Goal: Register for event/course

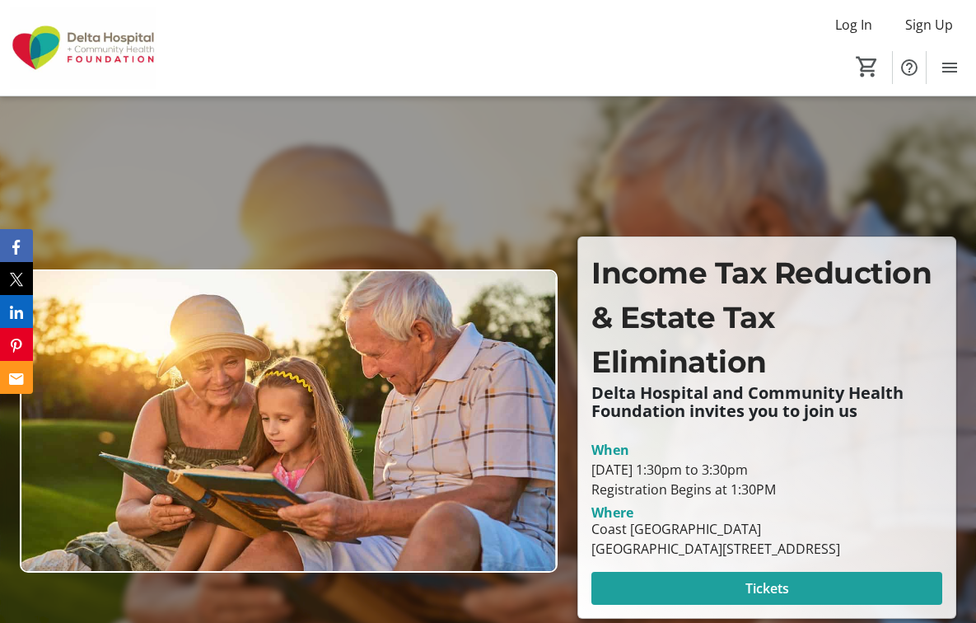
click at [831, 568] on span at bounding box center [766, 588] width 351 height 40
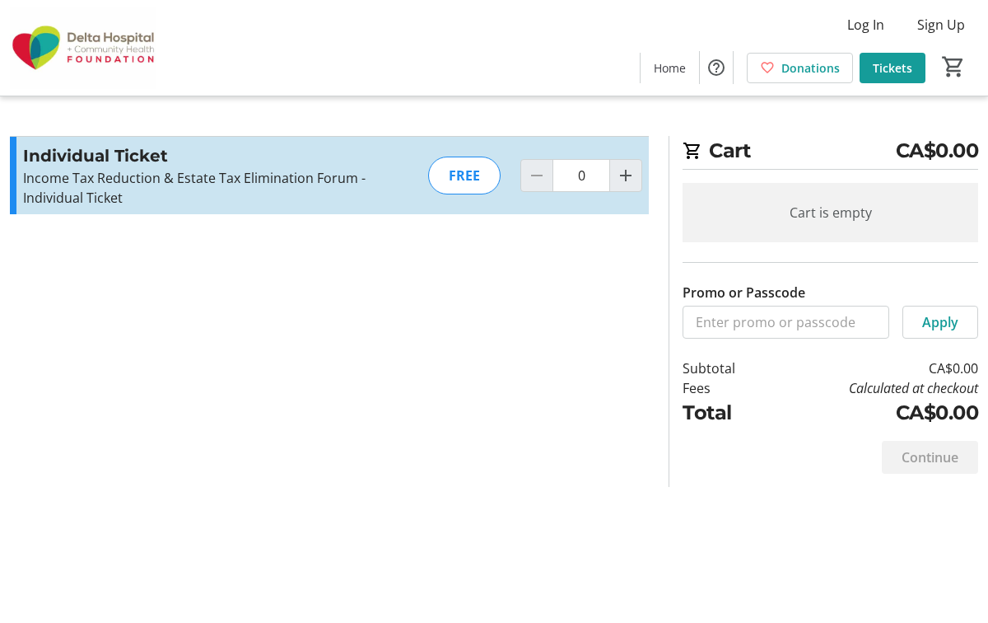
click at [464, 165] on div "FREE" at bounding box center [464, 176] width 72 height 38
click at [619, 175] on mat-icon "Increment by one" at bounding box center [626, 176] width 20 height 20
type input "1"
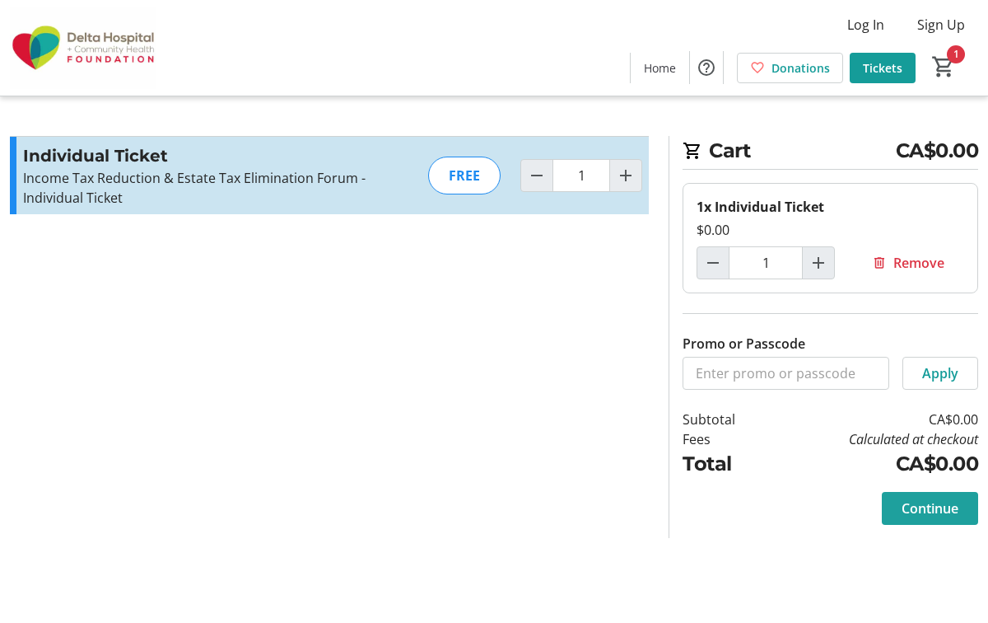
click at [933, 509] on span "Continue" at bounding box center [930, 508] width 57 height 20
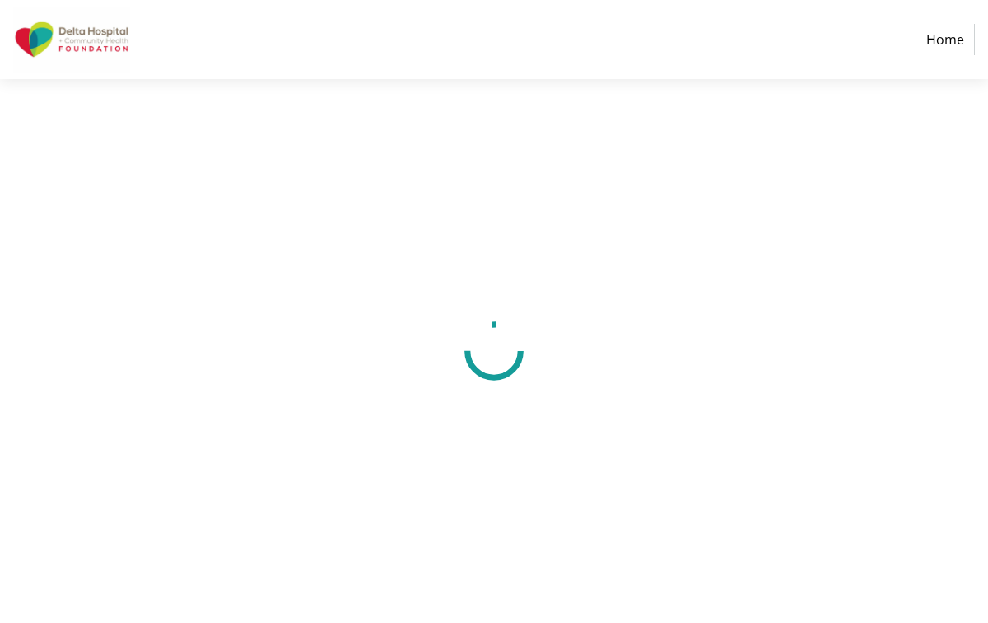
select select "CA"
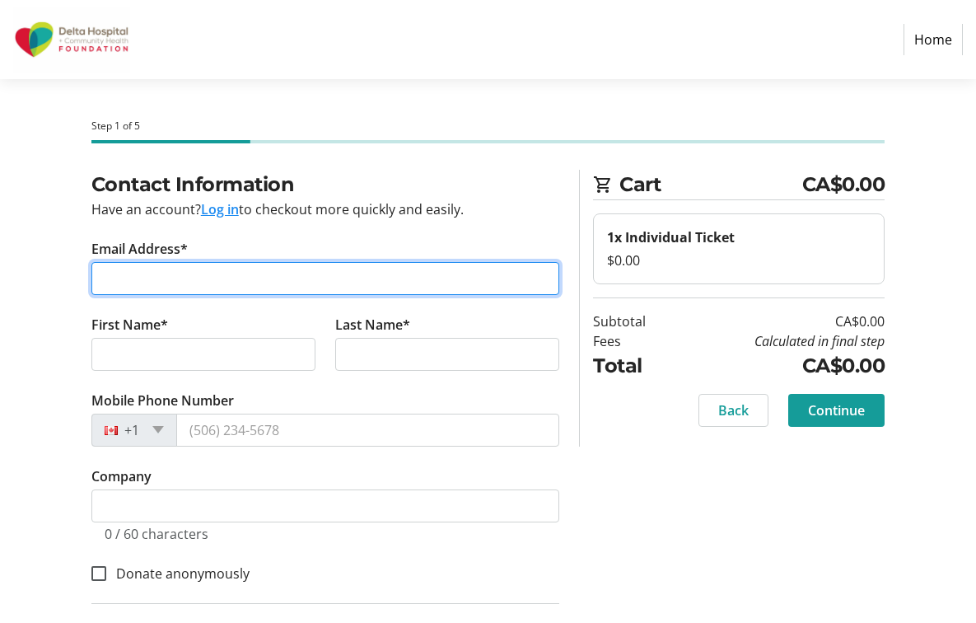
click at [250, 278] on input "Email Address*" at bounding box center [325, 278] width 469 height 33
type input "[EMAIL_ADDRESS][DOMAIN_NAME]"
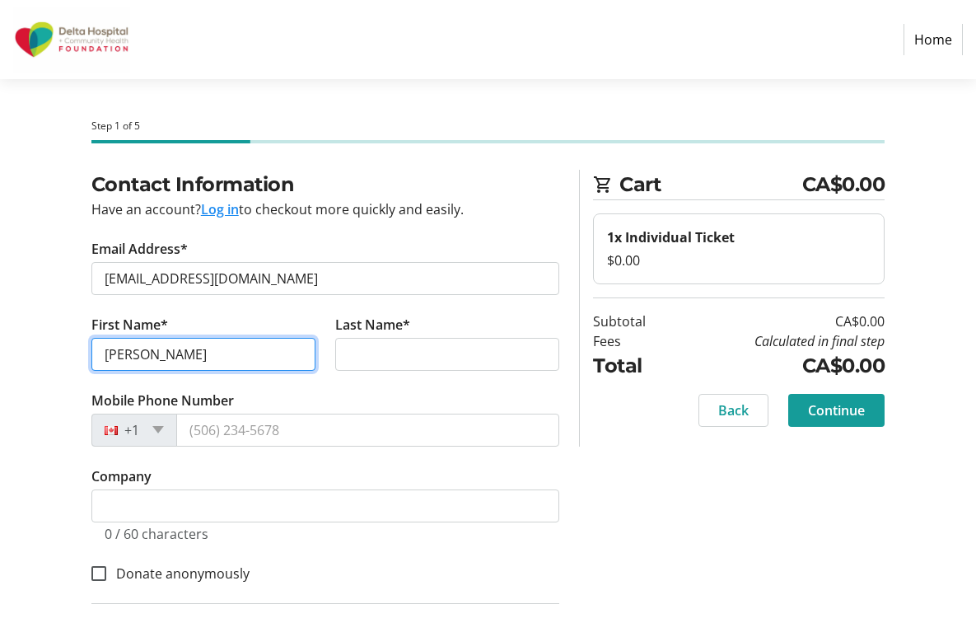
type input "[PERSON_NAME]"
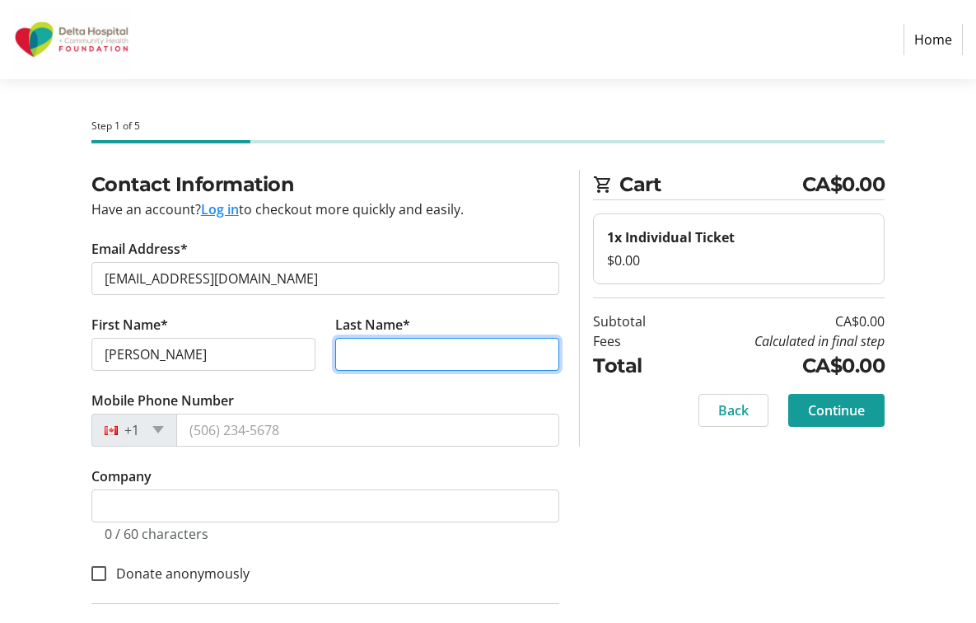
type input "a"
type input "[PERSON_NAME]"
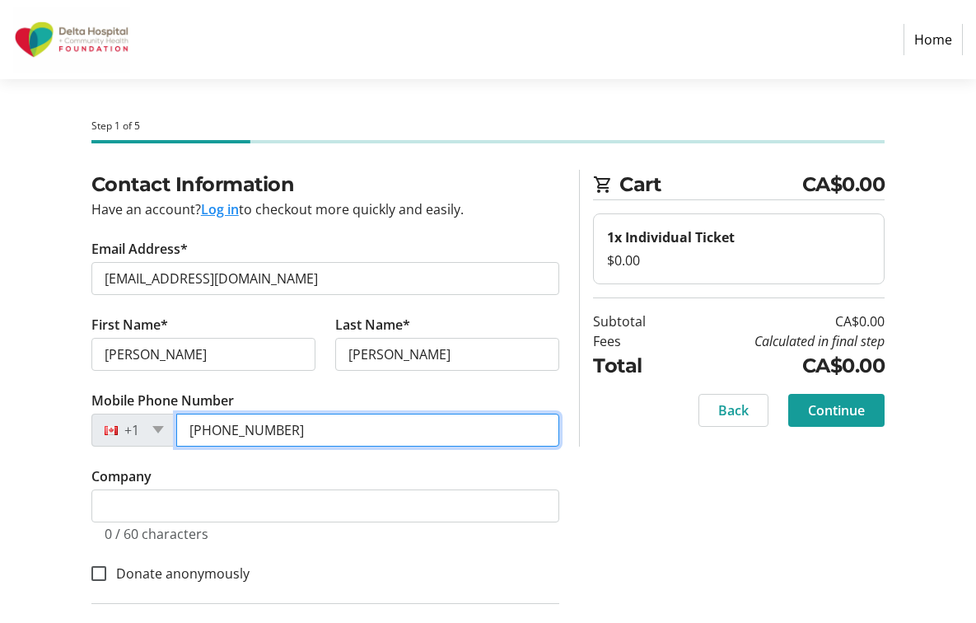
type input "[PHONE_NUMBER]"
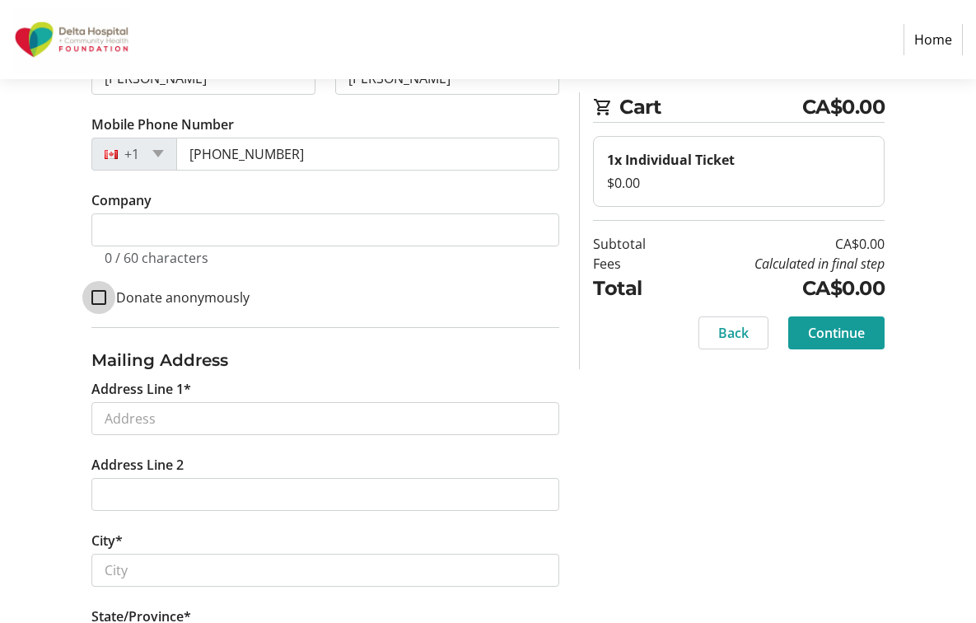
scroll to position [278, 0]
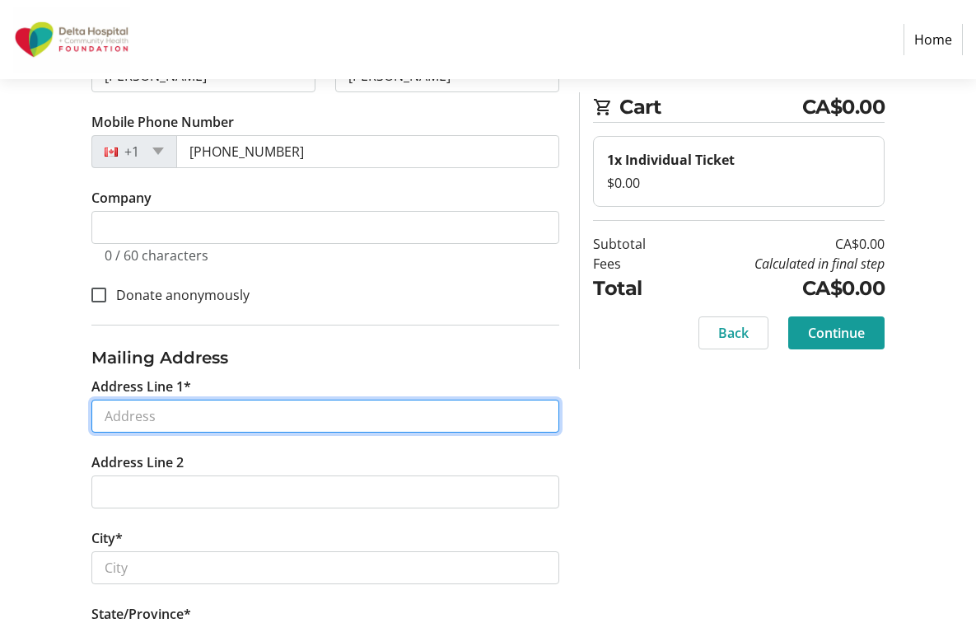
click at [192, 413] on input "Address Line 1*" at bounding box center [325, 416] width 469 height 33
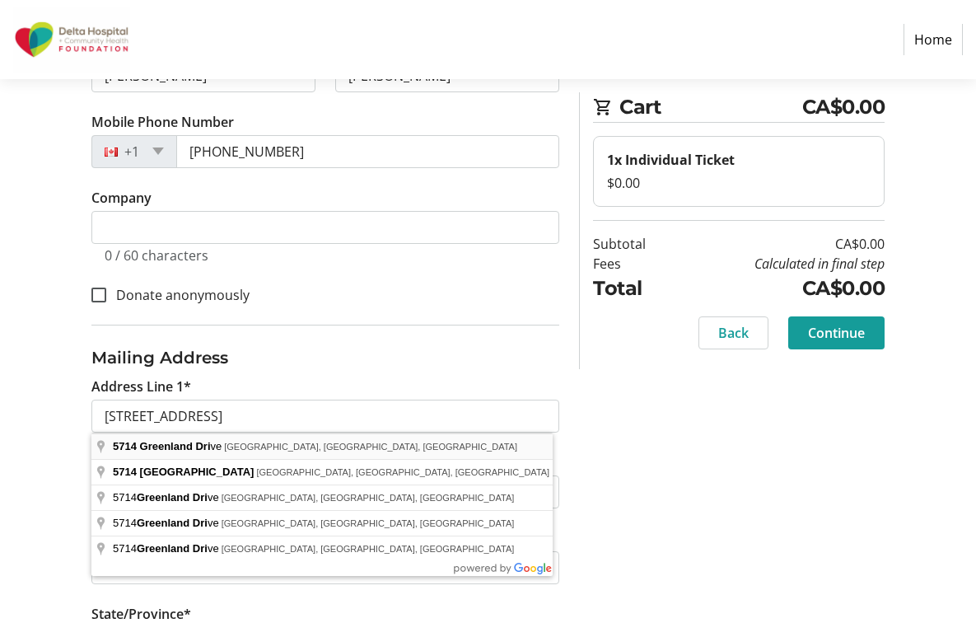
type input "[STREET_ADDRESS]"
type input "Delta"
select select "BC"
type input "V4L 2J5"
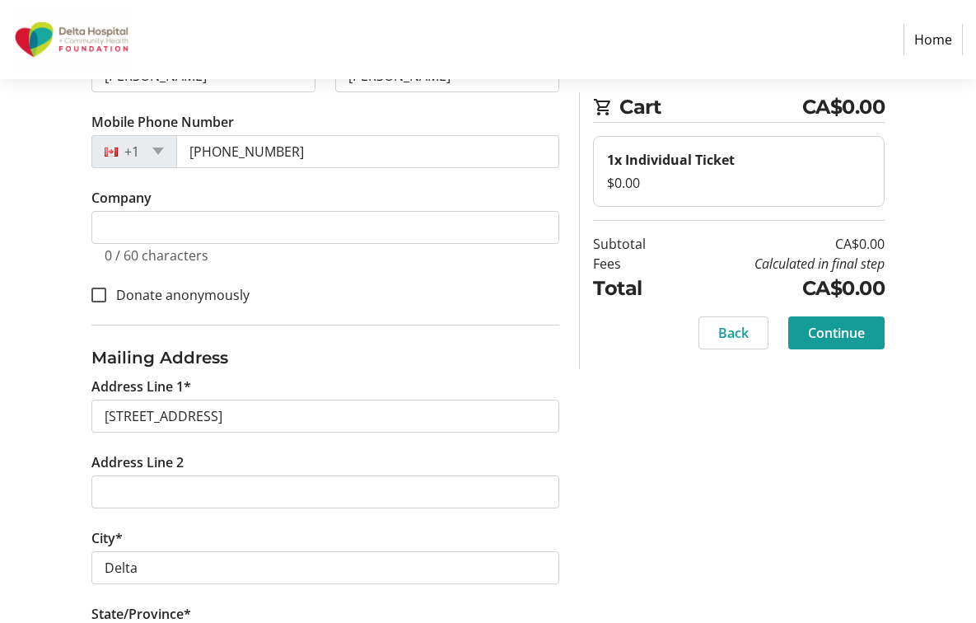
drag, startPoint x: 794, startPoint y: 509, endPoint x: 781, endPoint y: 483, distance: 29.5
click at [795, 507] on div "Contact Information Have an account? Log in to checkout more quickly and easily…" at bounding box center [488, 371] width 976 height 960
click at [840, 334] on span "Continue" at bounding box center [836, 333] width 57 height 20
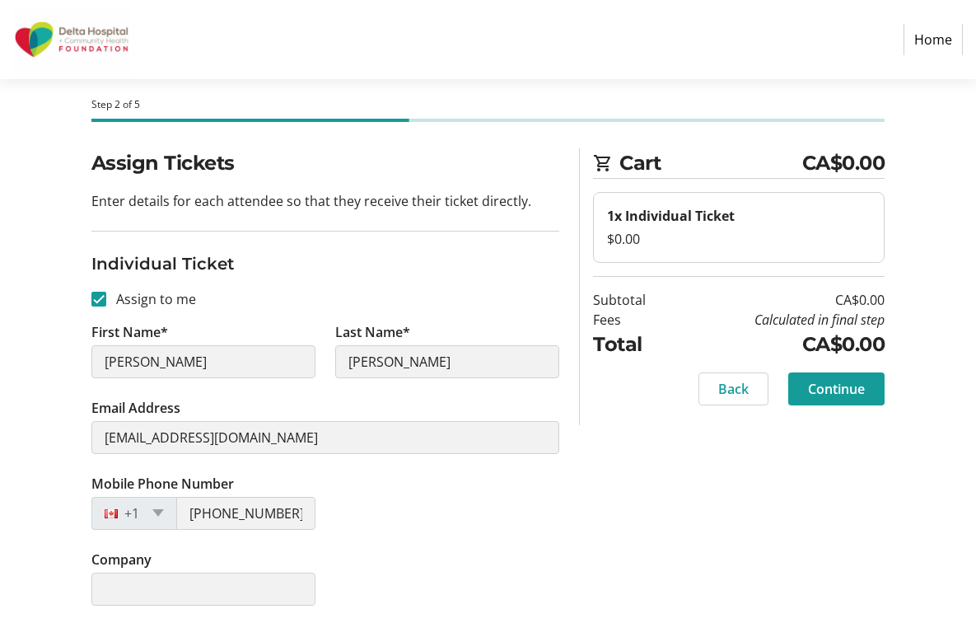
scroll to position [24, 0]
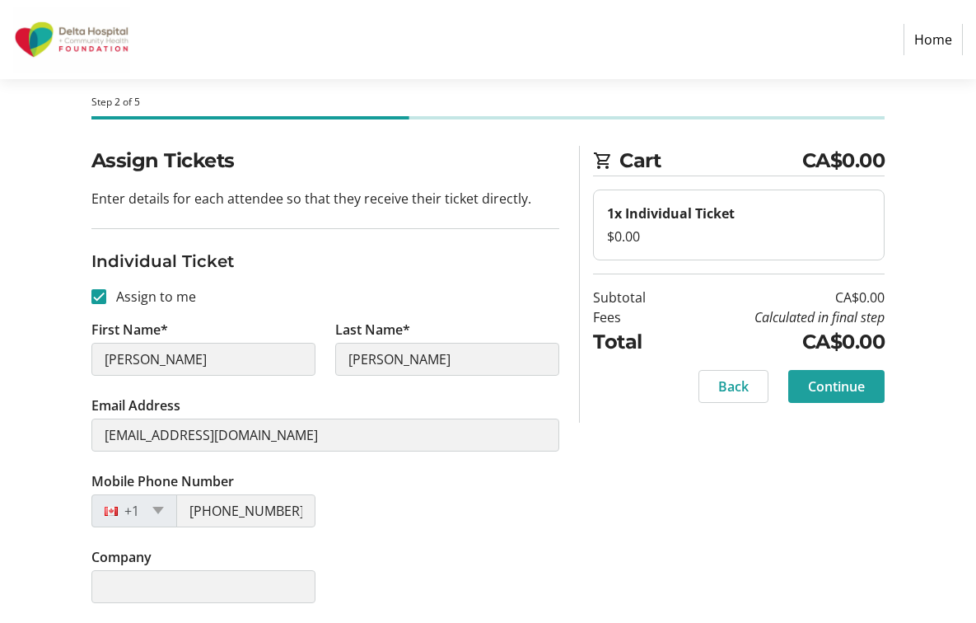
click at [828, 383] on span "Continue" at bounding box center [836, 386] width 57 height 20
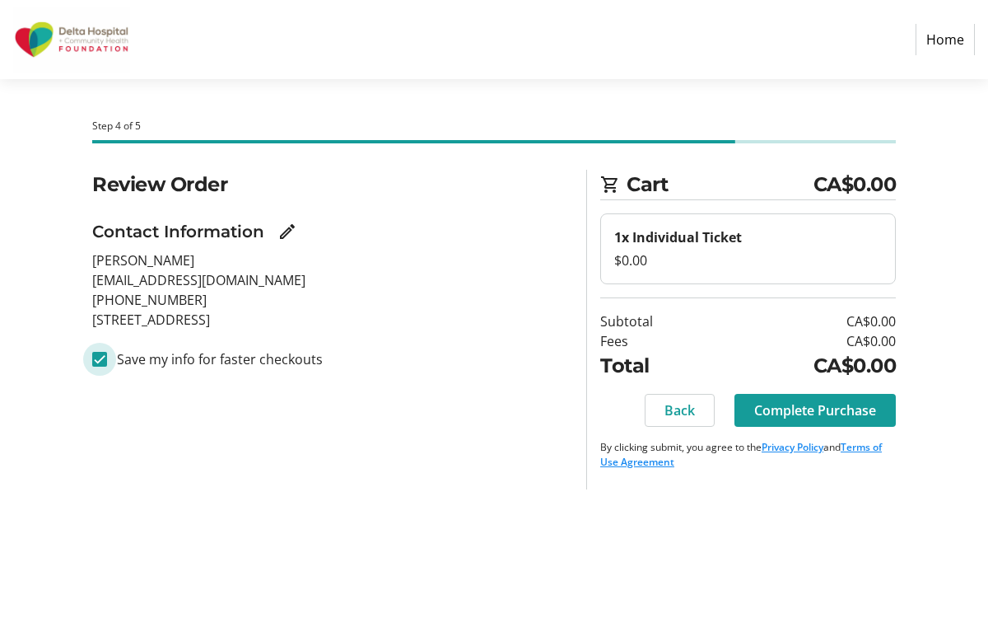
click at [96, 357] on input "Save my info for faster checkouts" at bounding box center [99, 359] width 15 height 15
checkbox input "false"
click at [853, 409] on span "Complete Purchase" at bounding box center [816, 410] width 122 height 20
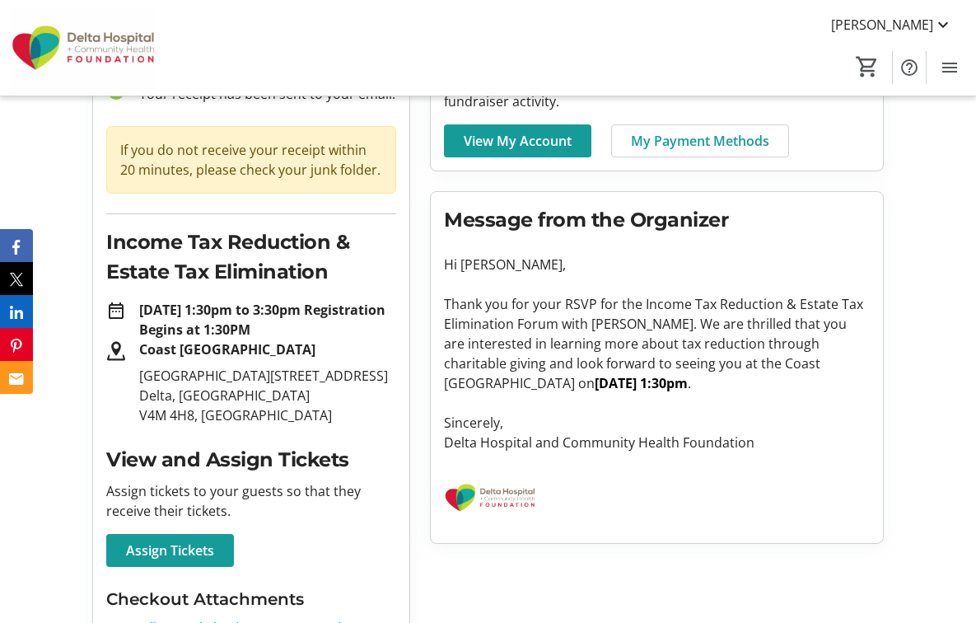
scroll to position [132, 0]
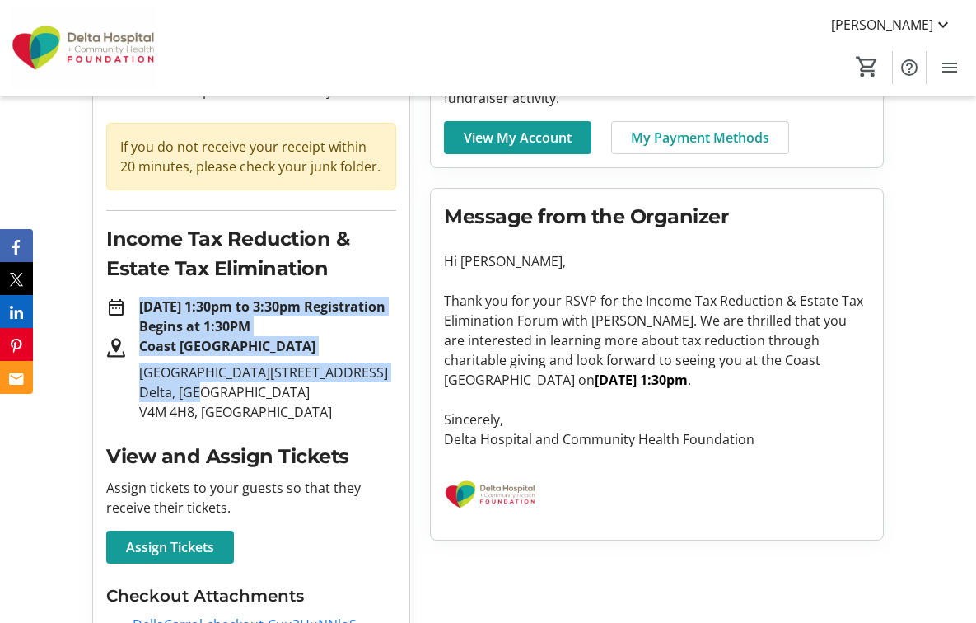
drag, startPoint x: 140, startPoint y: 303, endPoint x: 311, endPoint y: 397, distance: 195.4
click at [311, 397] on tr-order-details-event-info "date_range [DATE] 1:30pm to 3:30pm Registration Begins at 1:30PM Coast [GEOGRAP…" at bounding box center [251, 359] width 290 height 125
copy tr-order-details-event-info "[DATE] 1:30pm to 3:30pm Registration Begins at 1:30PM Coast [GEOGRAPHIC_DATA] […"
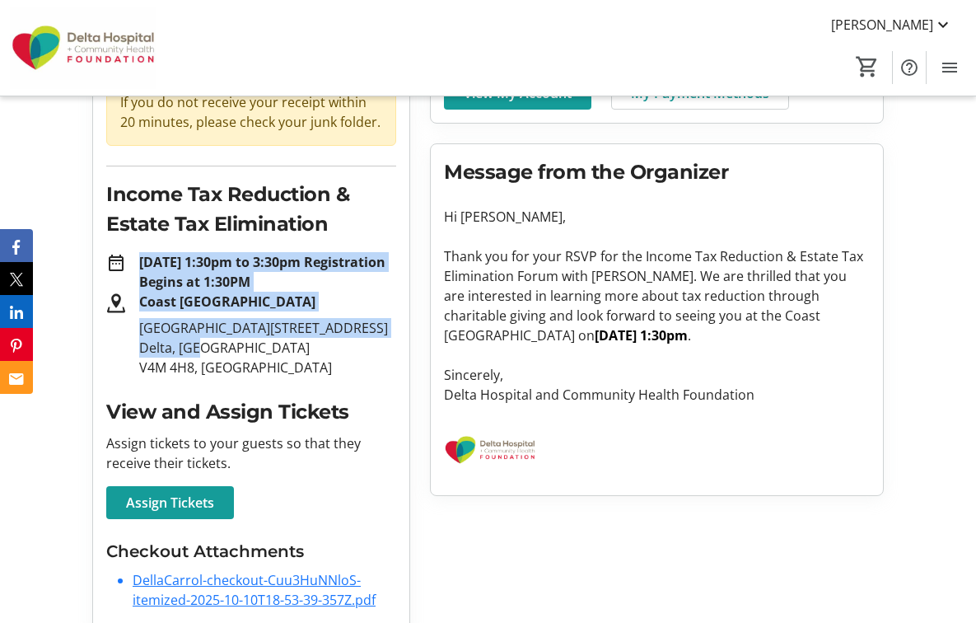
scroll to position [203, 0]
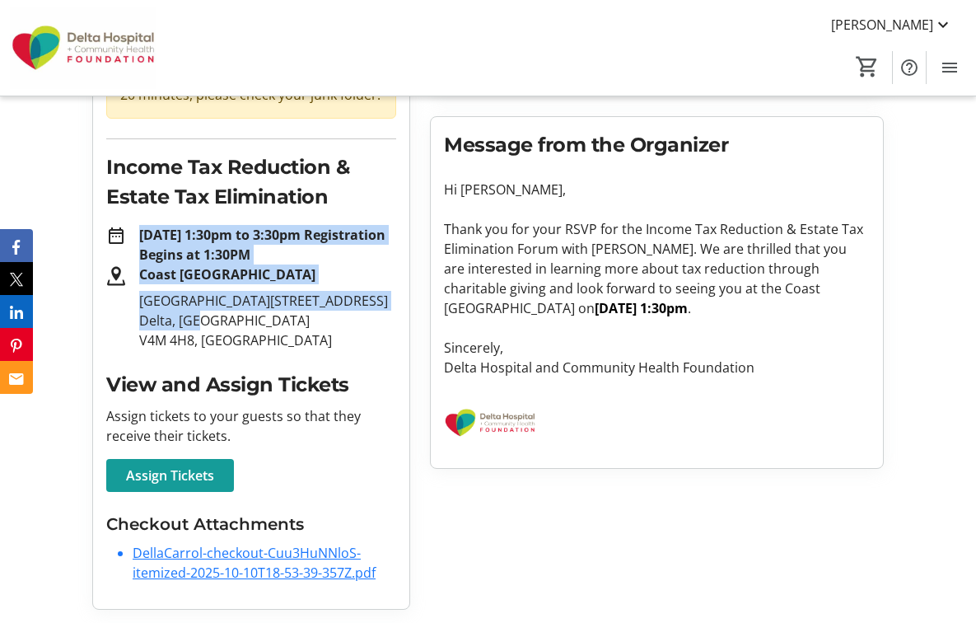
click at [202, 552] on link "DellaCarrol-checkout-Cuu3HuNNloS-itemized-2025-10-10T18-53-39-357Z.pdf" at bounding box center [254, 563] width 243 height 38
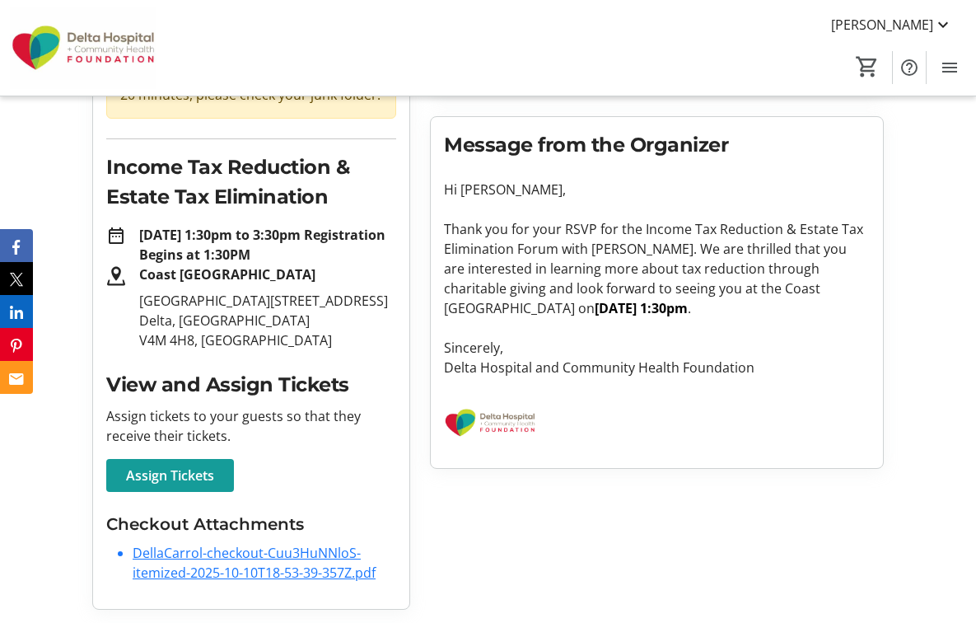
click at [819, 474] on div "Account Complete! View your account to manage your saved information and fundra…" at bounding box center [657, 277] width 474 height 663
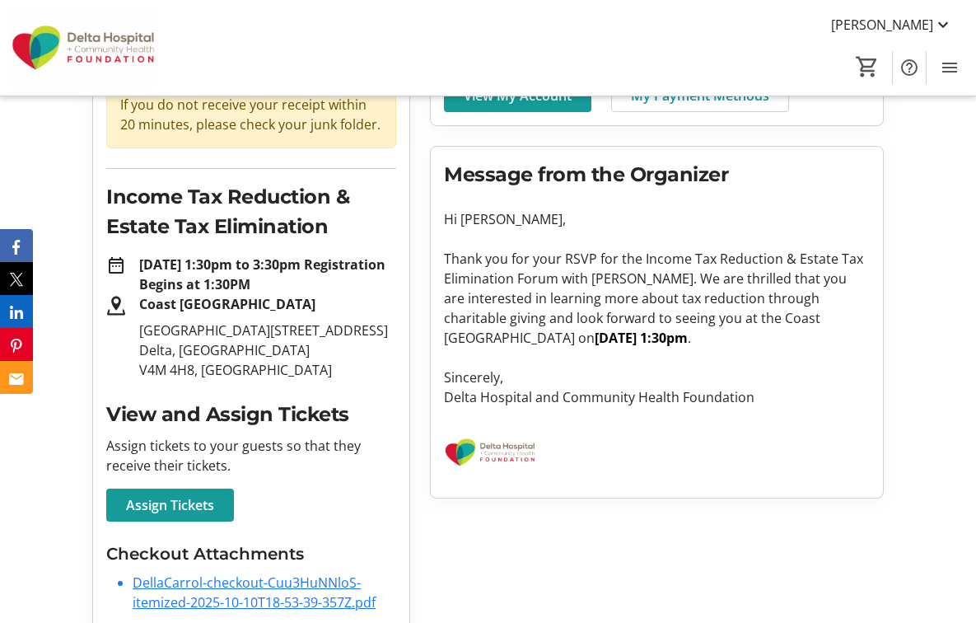
scroll to position [0, 0]
